Goal: Communication & Community: Ask a question

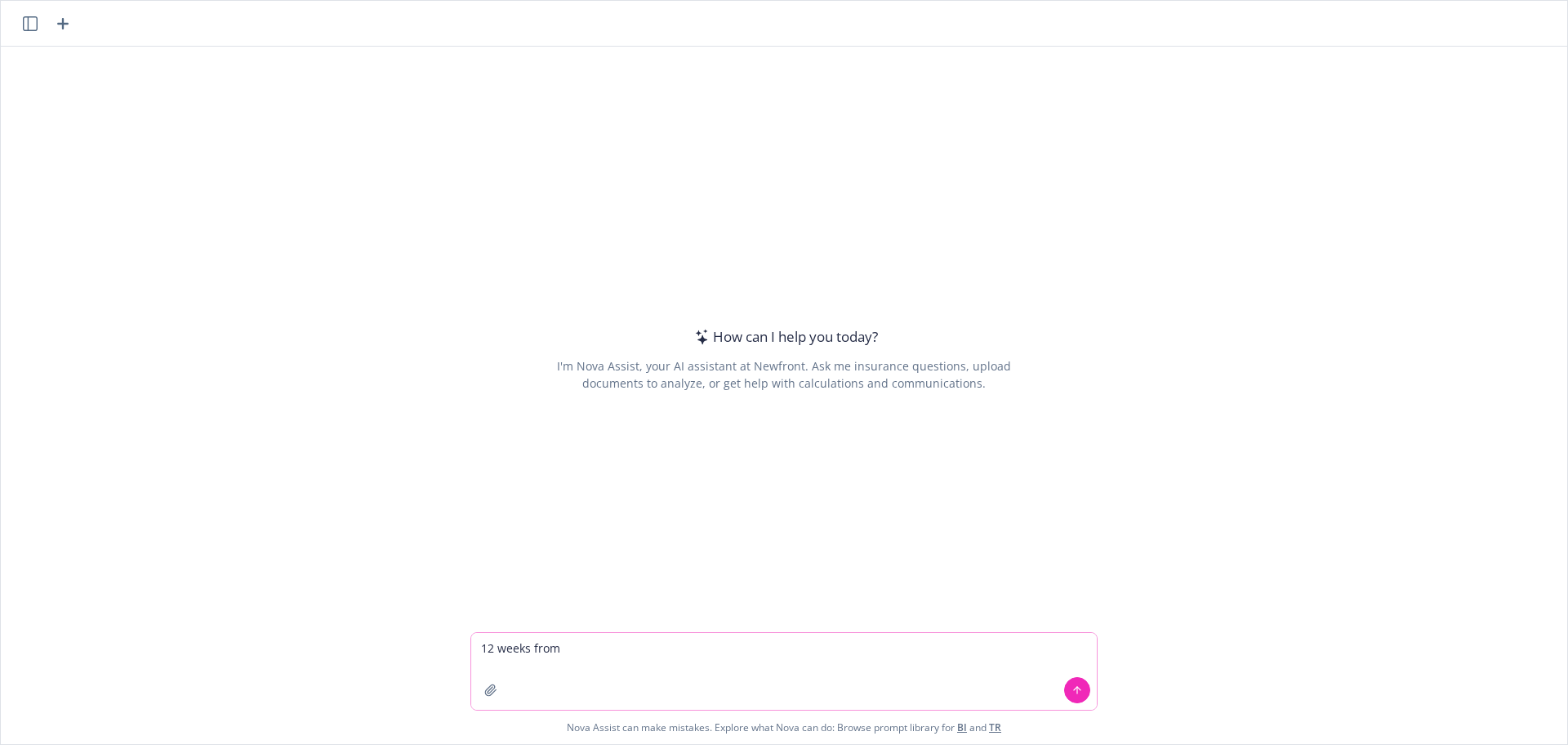
click at [611, 656] on textarea "12 weeks from" at bounding box center [784, 671] width 626 height 77
type textarea "12 weeks from 6/16"
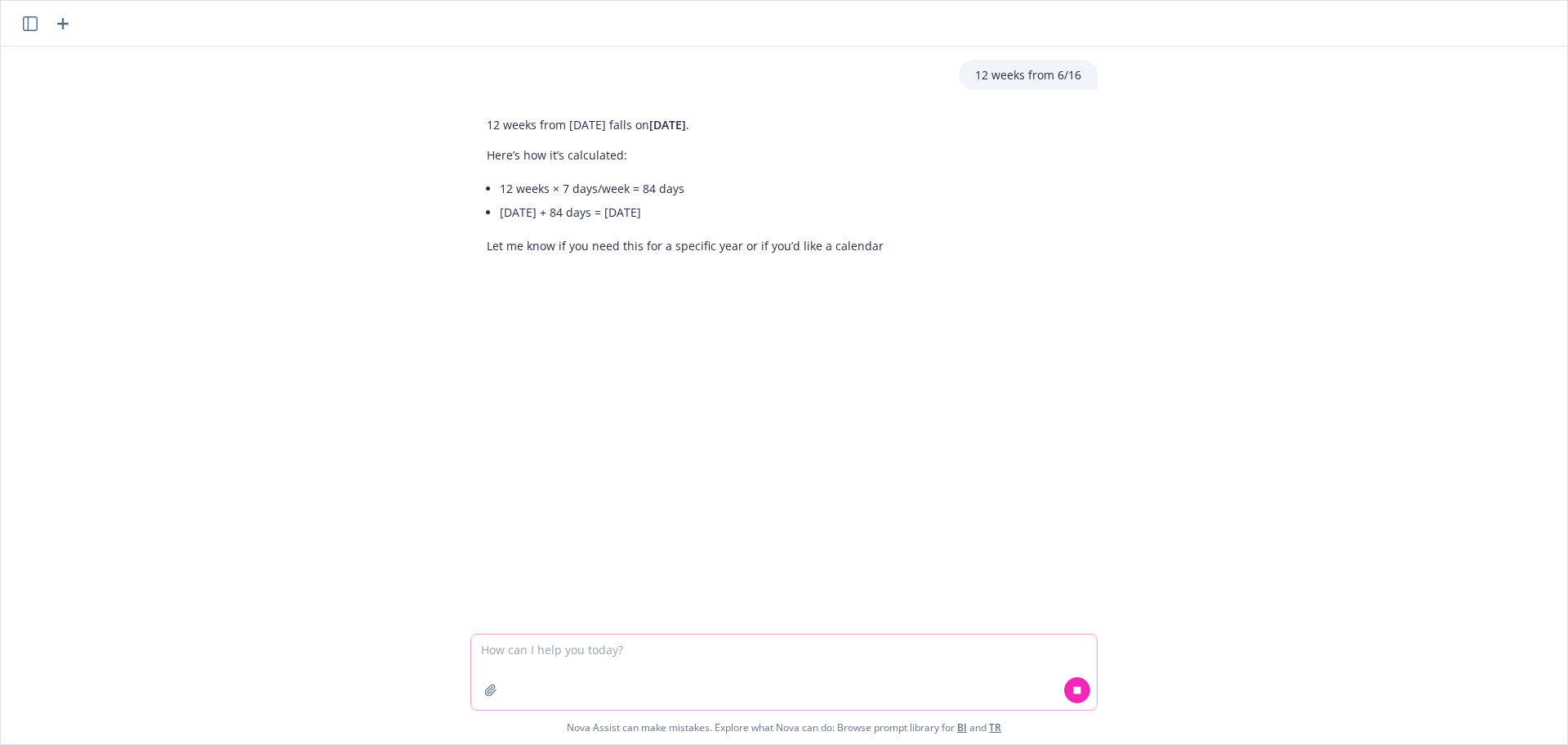
click at [556, 658] on textarea at bounding box center [784, 672] width 626 height 75
type textarea "13 weeks from 6/9"
